Goal: Information Seeking & Learning: Learn about a topic

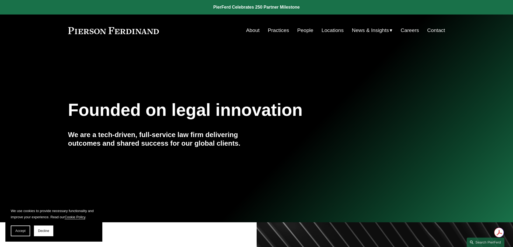
click at [304, 30] on link "People" at bounding box center [305, 30] width 16 height 10
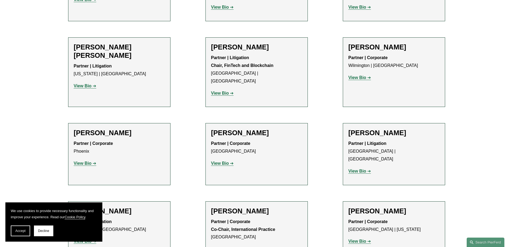
scroll to position [3580, 0]
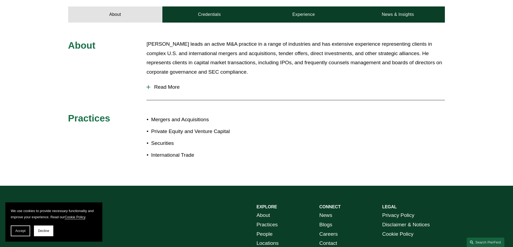
scroll to position [242, 0]
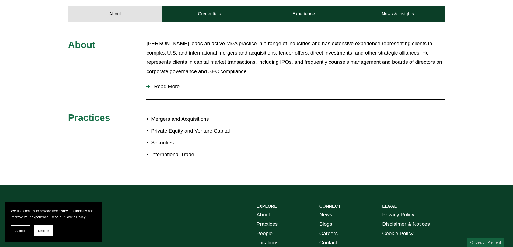
click at [174, 89] on span "Read More" at bounding box center [297, 87] width 294 height 6
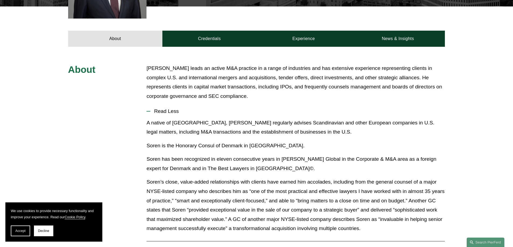
scroll to position [215, 0]
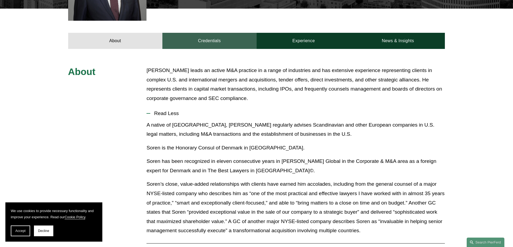
click at [213, 41] on link "Credentials" at bounding box center [209, 41] width 94 height 16
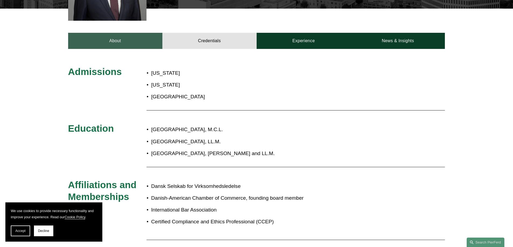
click at [128, 38] on link "About" at bounding box center [115, 41] width 94 height 16
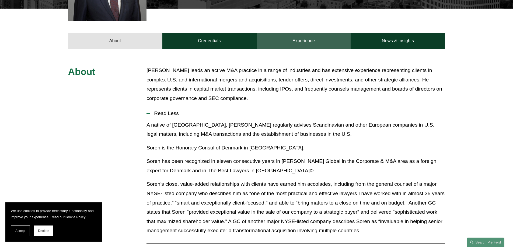
click at [307, 40] on link "Experience" at bounding box center [304, 41] width 94 height 16
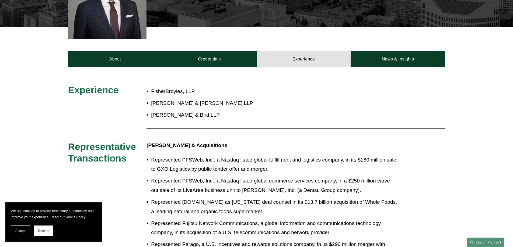
scroll to position [188, 0]
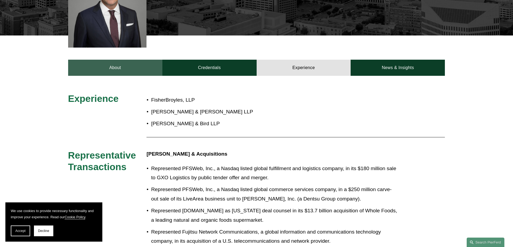
click at [117, 69] on link "About" at bounding box center [115, 68] width 94 height 16
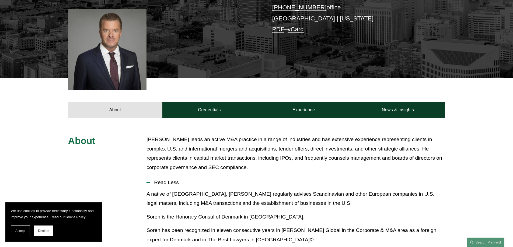
scroll to position [0, 0]
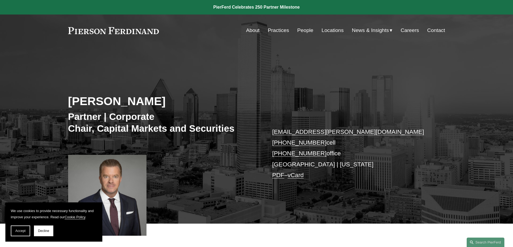
click at [251, 30] on link "About" at bounding box center [252, 30] width 13 height 10
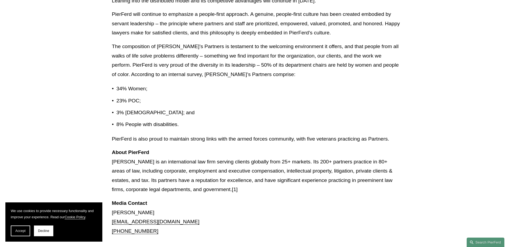
scroll to position [700, 0]
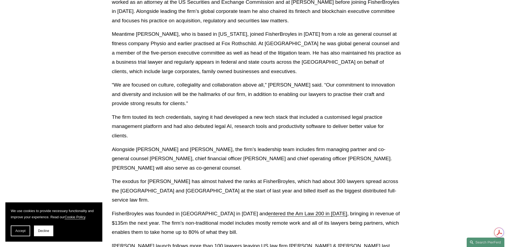
scroll to position [350, 0]
